Goal: Task Accomplishment & Management: Use online tool/utility

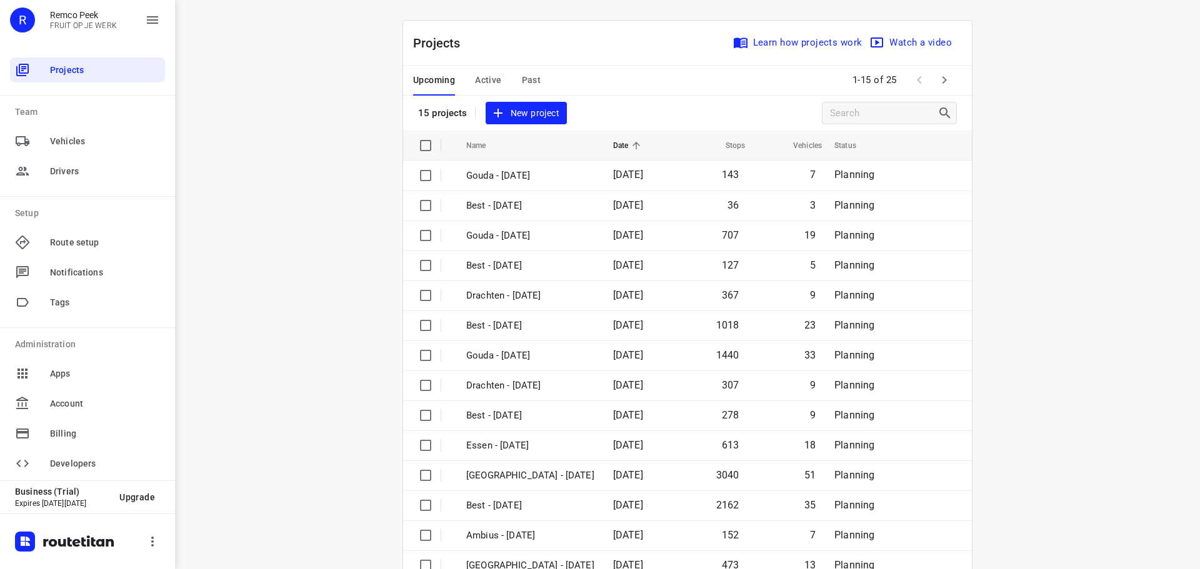
click at [524, 74] on span "Past" at bounding box center [531, 81] width 19 height 16
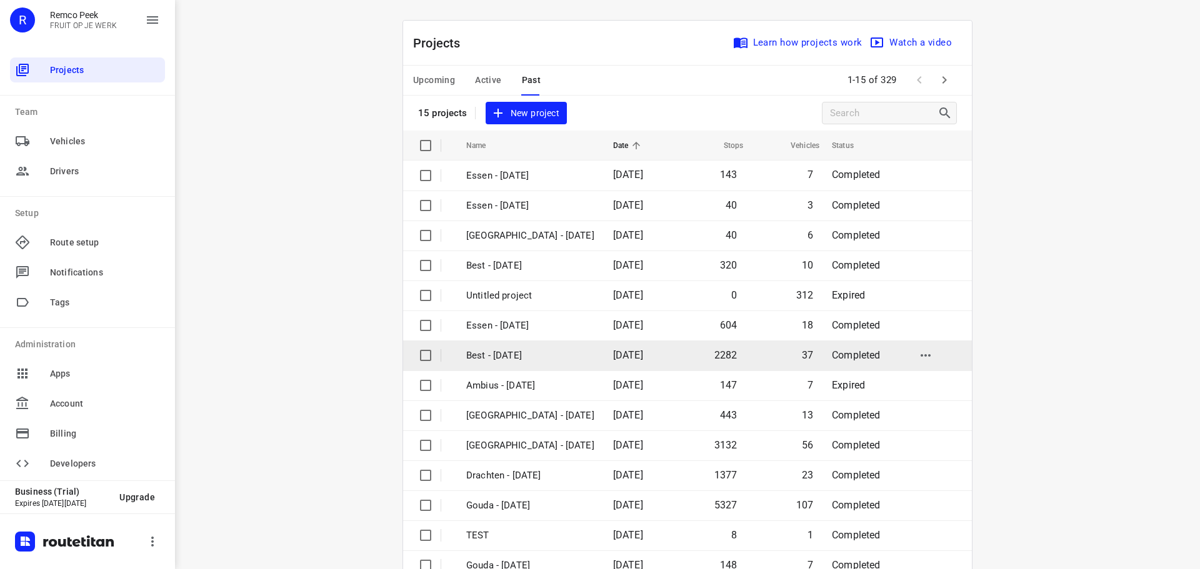
click at [519, 349] on p "Best - [DATE]" at bounding box center [530, 356] width 128 height 14
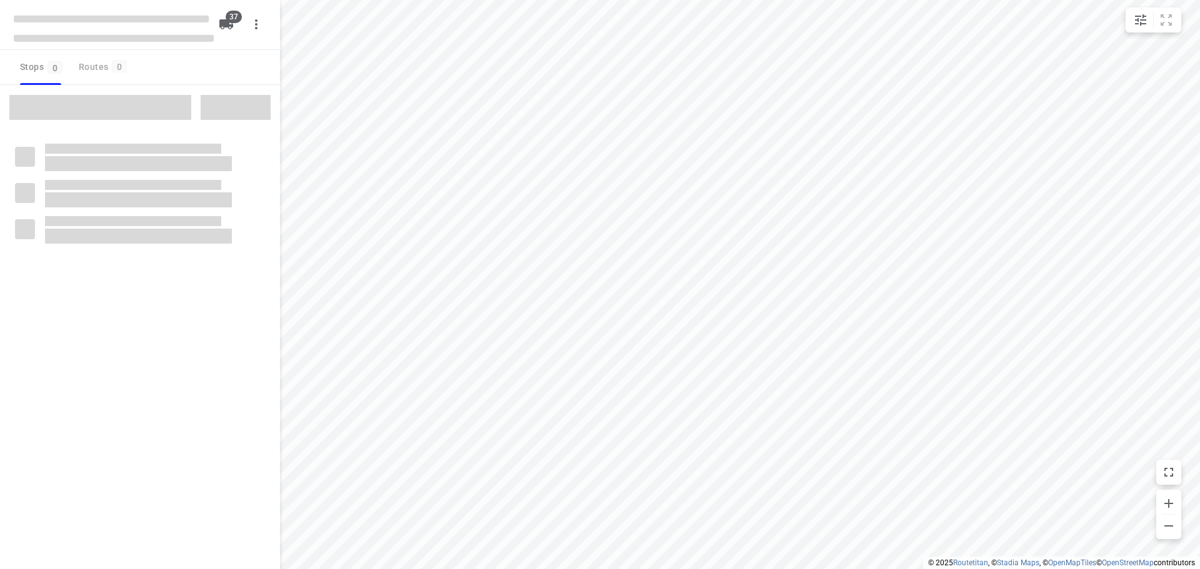
checkbox input "true"
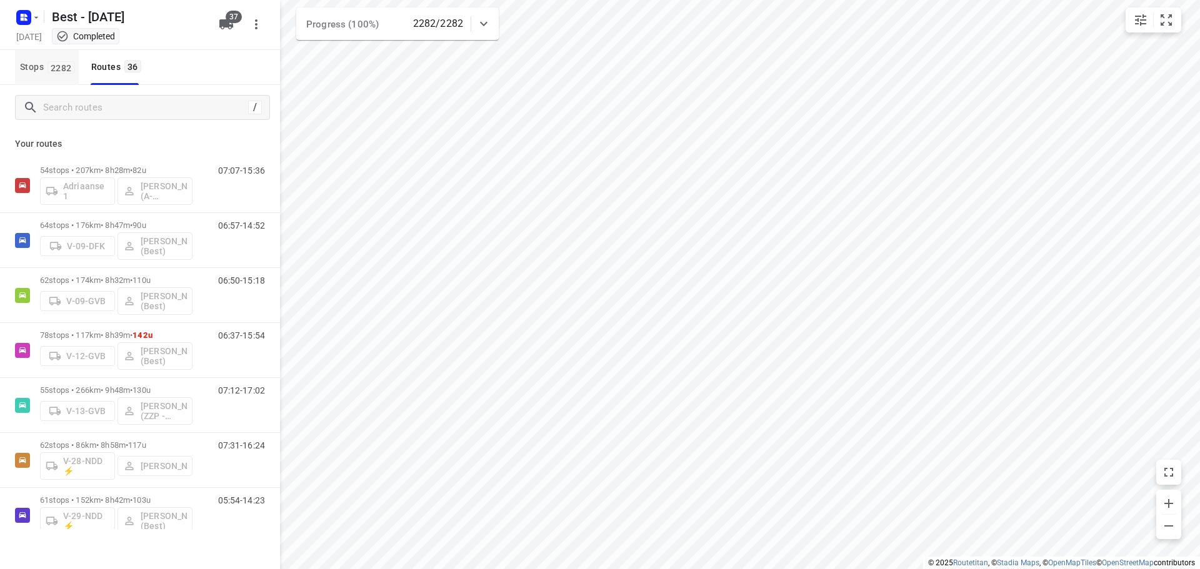
click at [70, 74] on span "Stops 2282" at bounding box center [49, 67] width 59 height 16
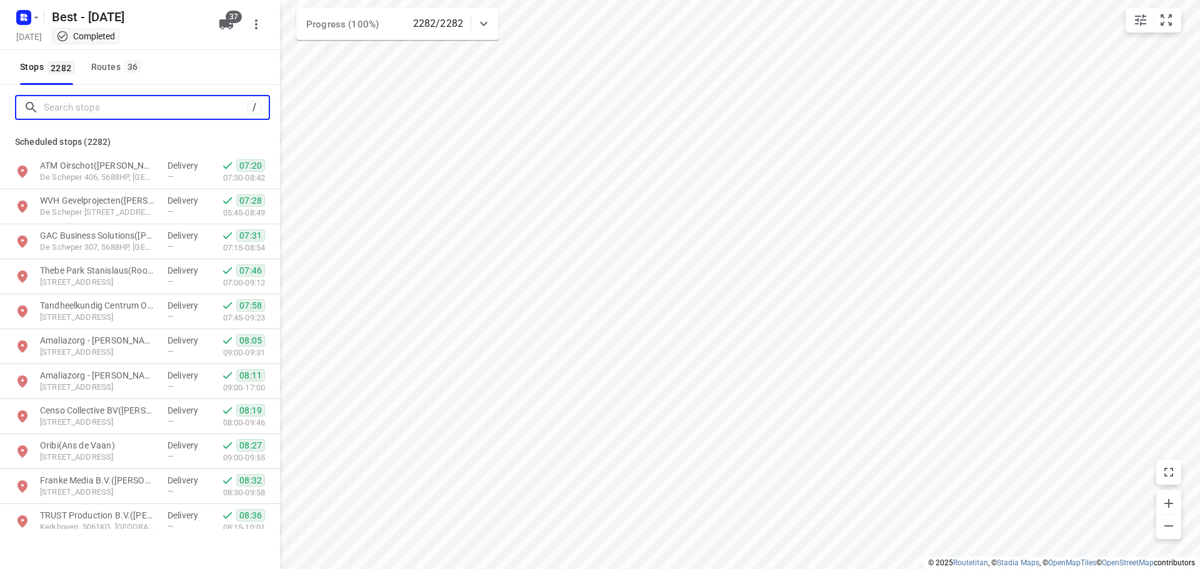
click at [79, 103] on input "Search stops" at bounding box center [146, 107] width 204 height 19
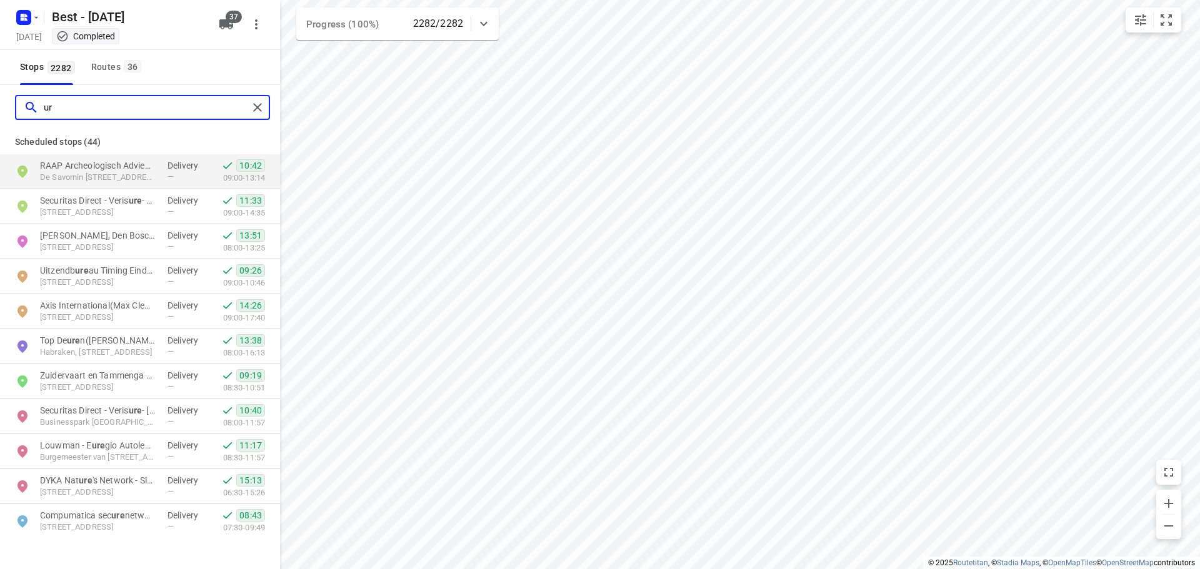
type input "u"
type input "urenc"
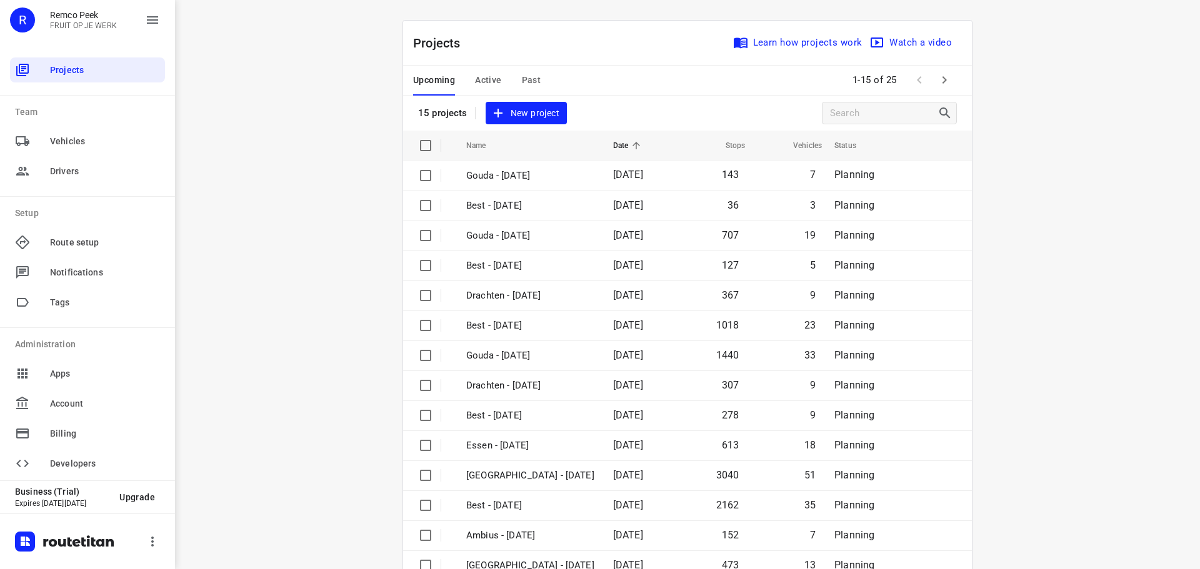
click at [544, 81] on div "Upcoming Active Past" at bounding box center [487, 81] width 148 height 30
click at [526, 71] on button "Past" at bounding box center [531, 81] width 19 height 30
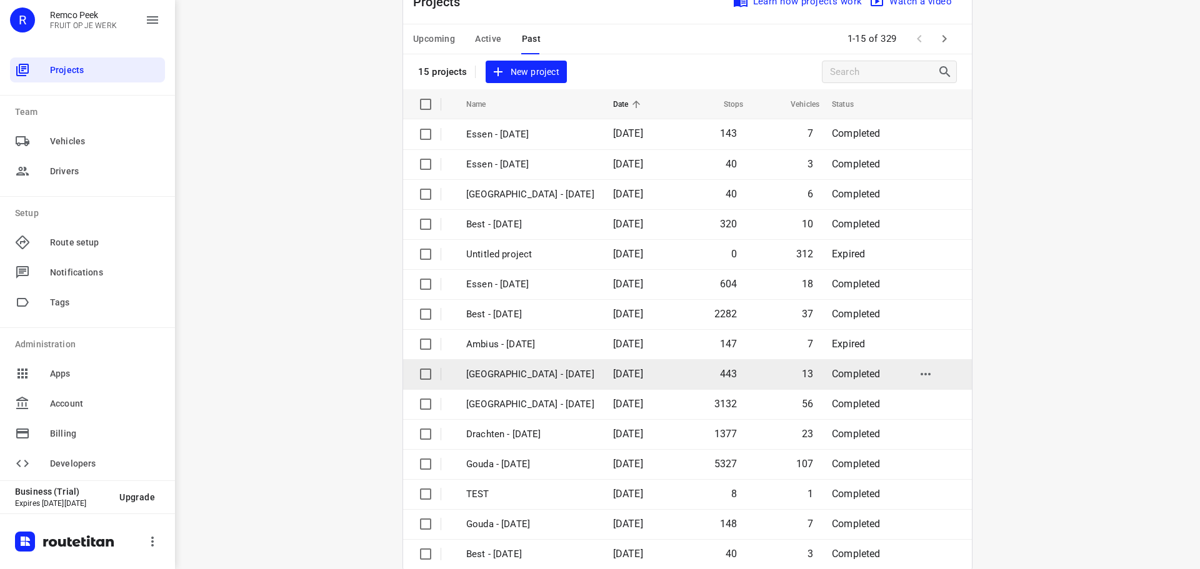
scroll to position [63, 0]
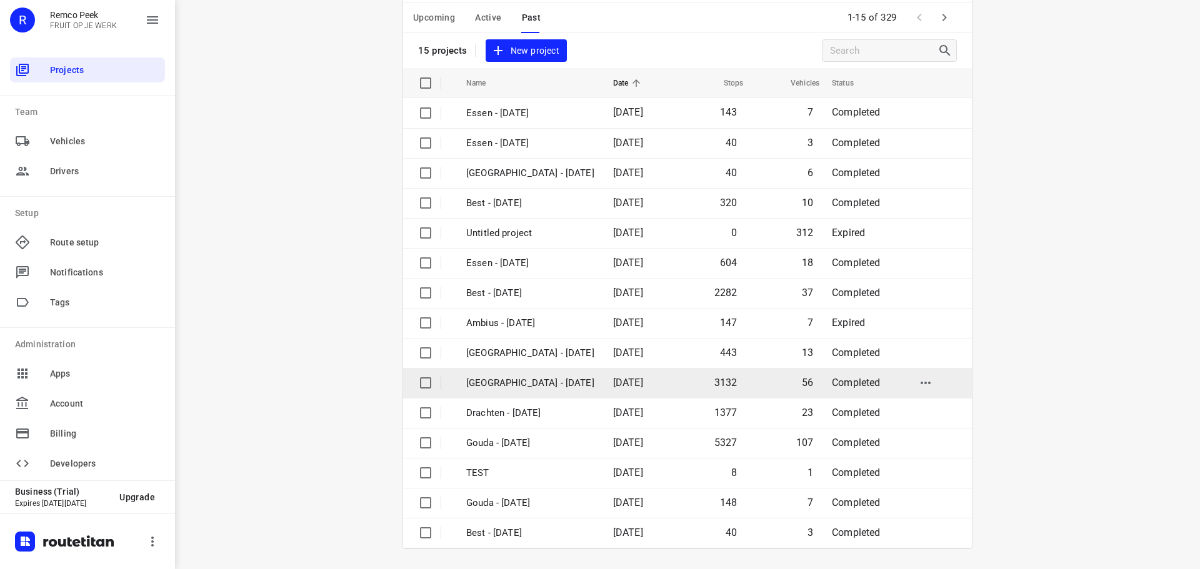
click at [505, 379] on p "[GEOGRAPHIC_DATA] - [DATE]" at bounding box center [530, 383] width 128 height 14
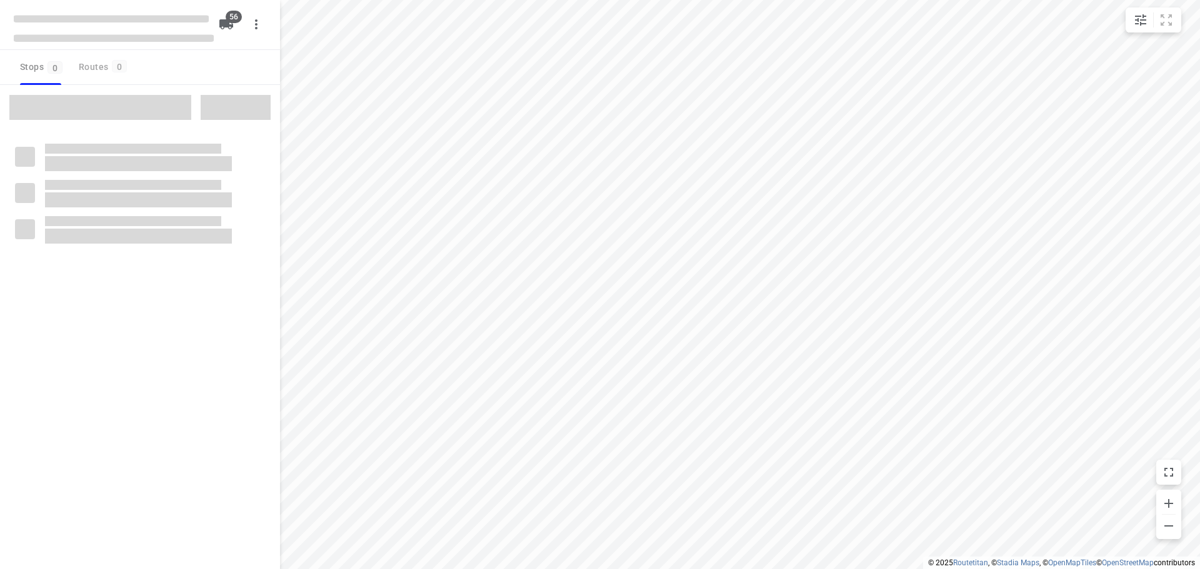
checkbox input "true"
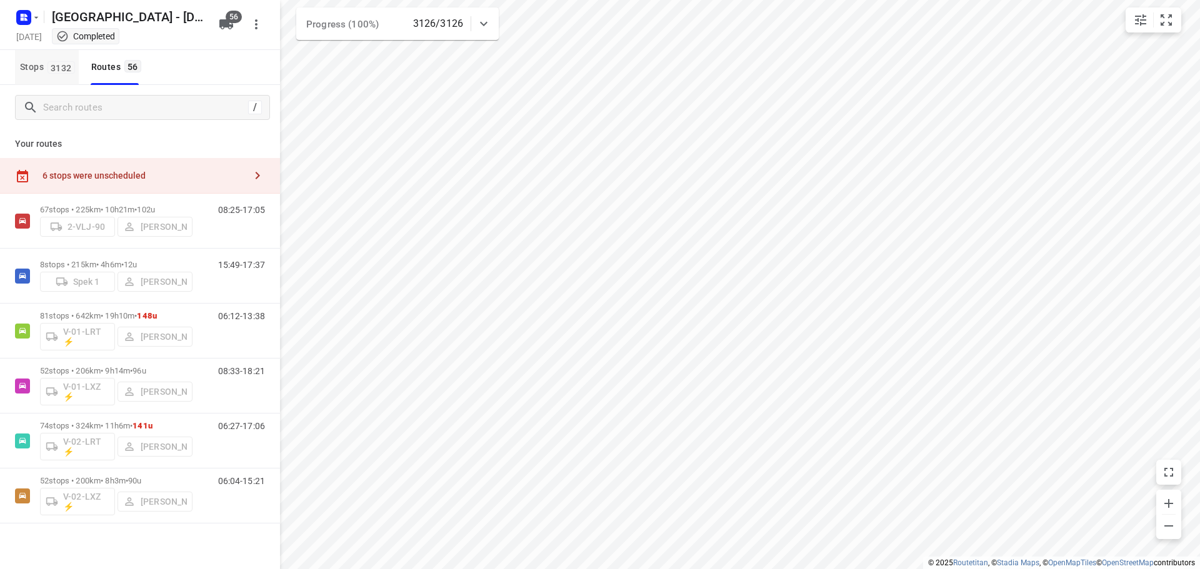
click at [43, 65] on span "Stops 3132" at bounding box center [49, 67] width 59 height 16
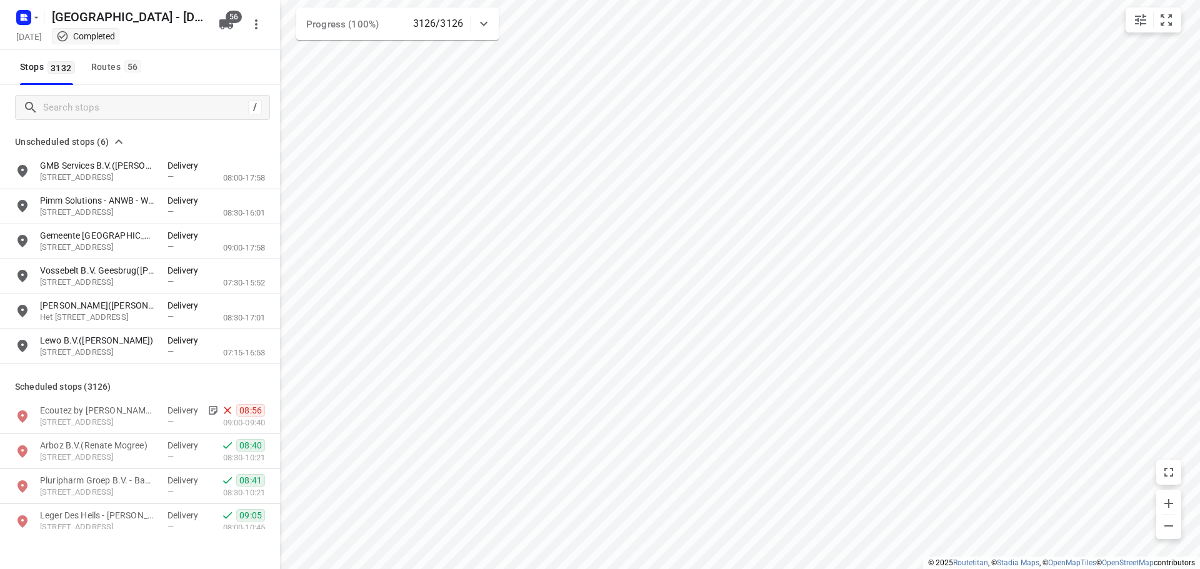
click at [62, 93] on div "/" at bounding box center [140, 107] width 280 height 45
click at [60, 96] on div "/" at bounding box center [142, 107] width 255 height 25
click at [64, 101] on input "Search stops" at bounding box center [144, 107] width 200 height 19
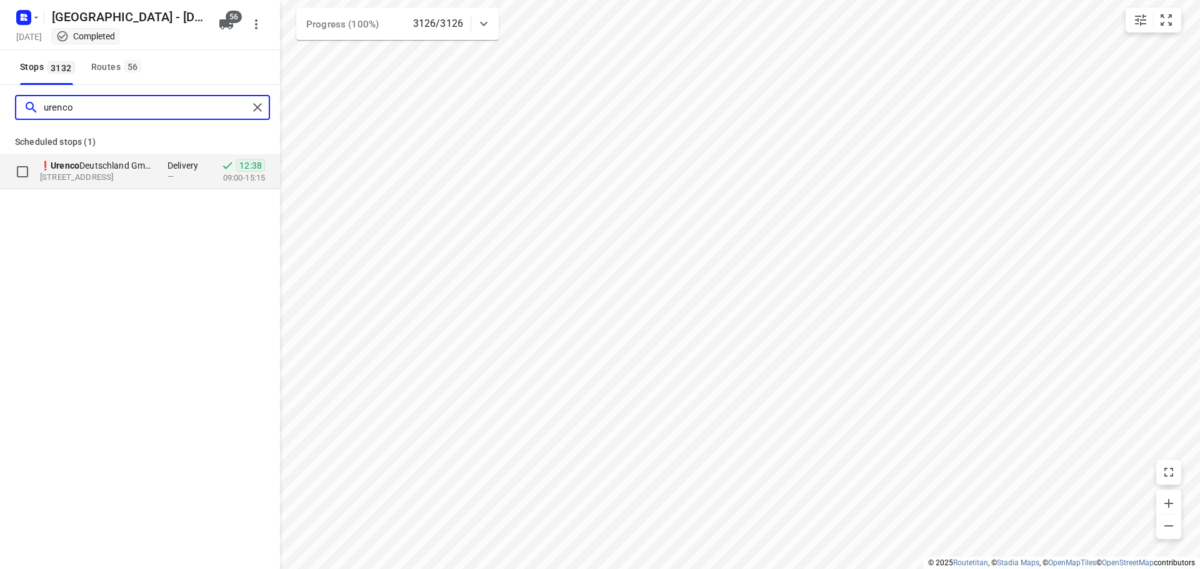
type input "urenco"
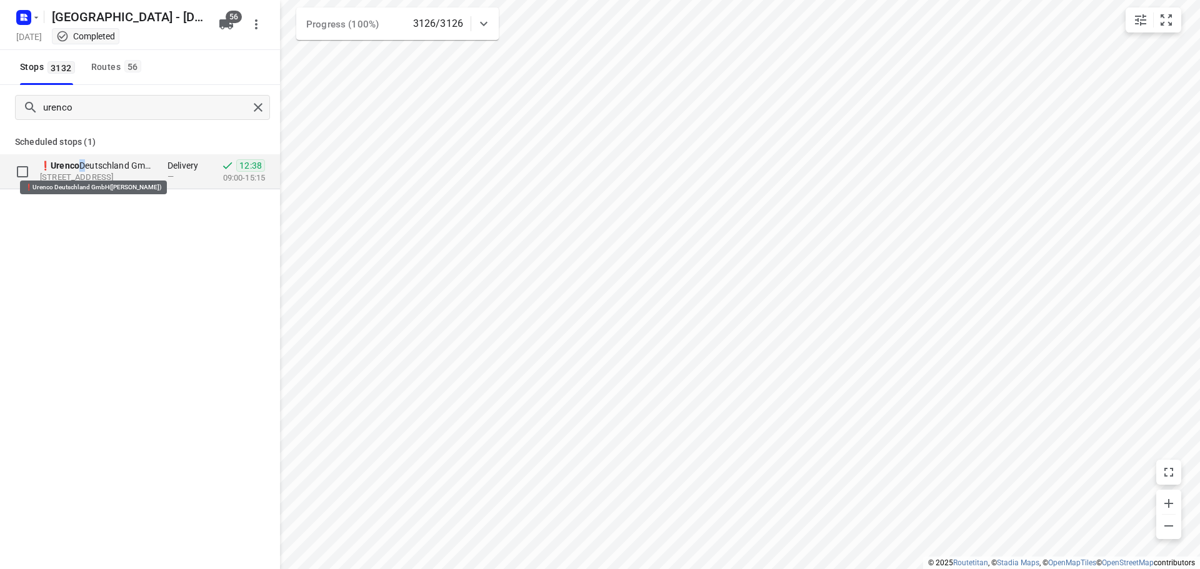
click at [82, 170] on p "❗ Urenco Deutschland GmbH([PERSON_NAME])" at bounding box center [97, 165] width 115 height 13
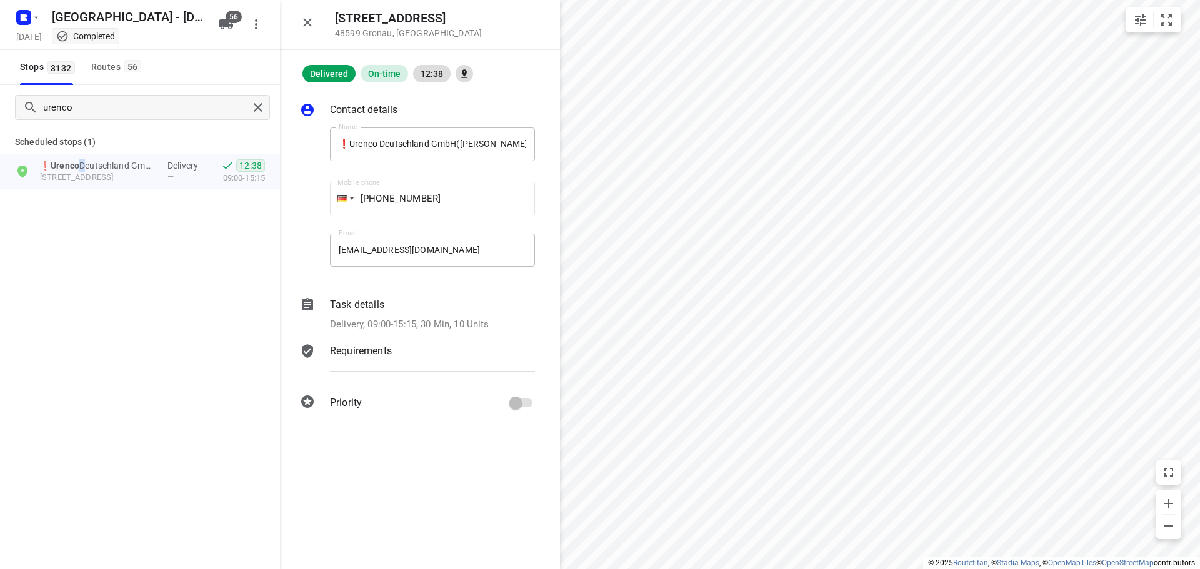
click at [433, 326] on p "Delivery, 09:00-15:15, 30 Min, 10 Units" at bounding box center [409, 325] width 159 height 14
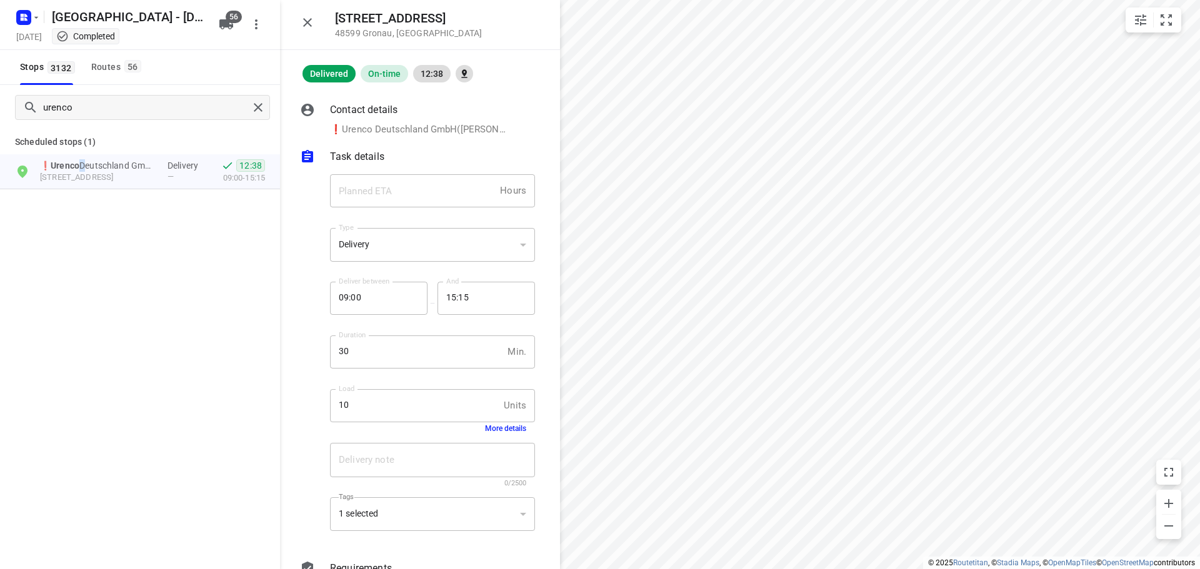
click at [305, 21] on icon "button" at bounding box center [307, 22] width 15 height 15
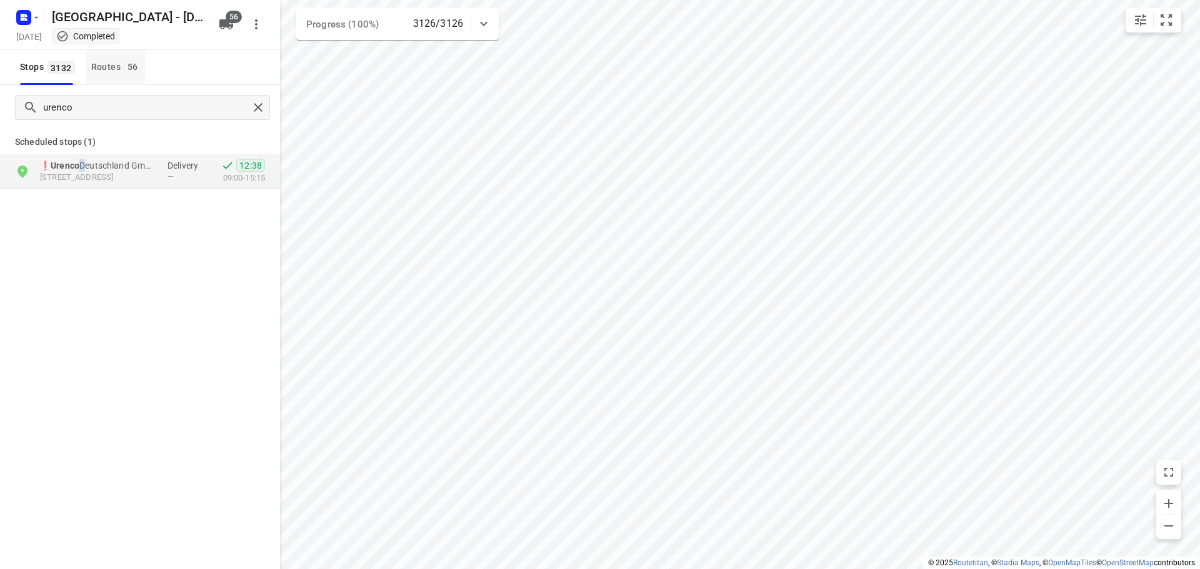
click at [131, 72] on span "56" at bounding box center [132, 66] width 17 height 13
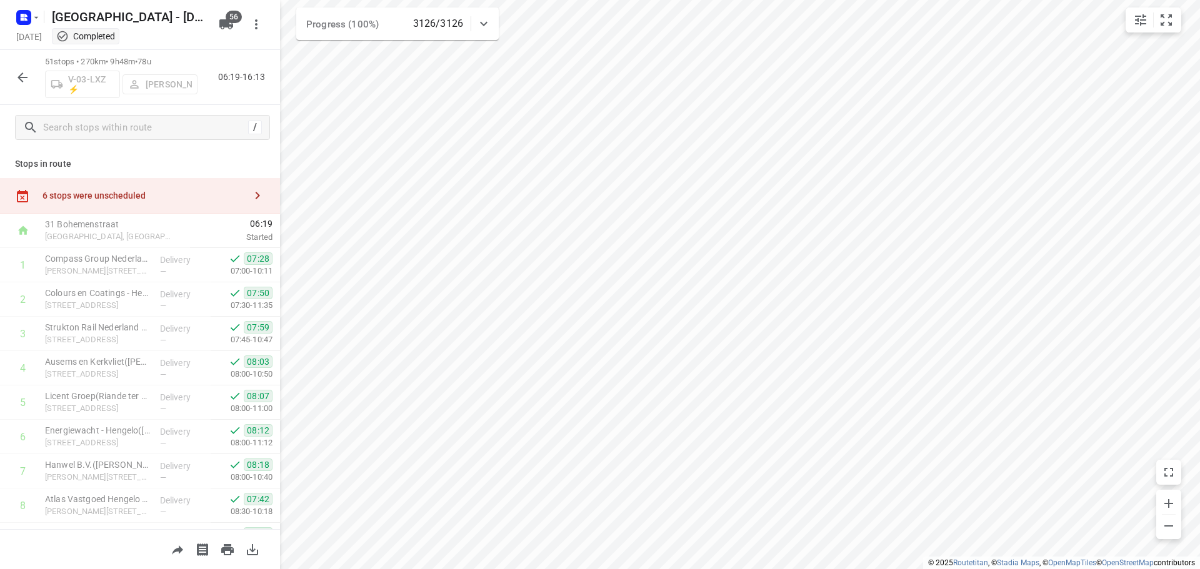
click at [161, 84] on div "V-03-LXZ ⚡ [PERSON_NAME]" at bounding box center [121, 83] width 153 height 30
click at [21, 72] on icon "button" at bounding box center [22, 77] width 15 height 15
